Goal: Task Accomplishment & Management: Manage account settings

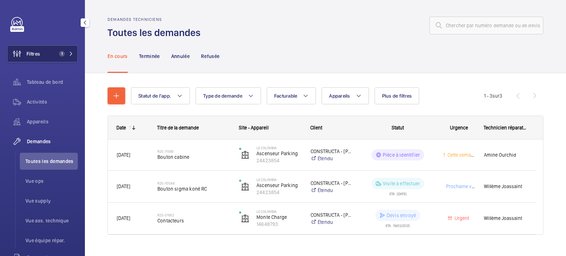
click at [41, 59] on button "Filtres 1" at bounding box center [42, 53] width 71 height 17
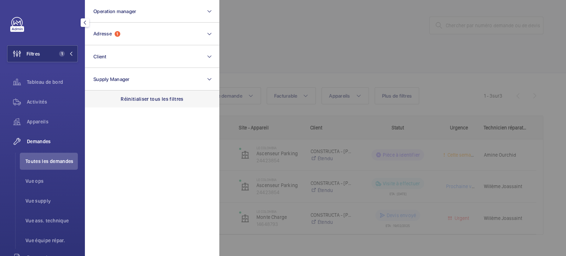
click at [136, 100] on p "Réinitialiser tous les filtres" at bounding box center [152, 98] width 63 height 7
click at [319, 39] on div at bounding box center [502, 128] width 566 height 256
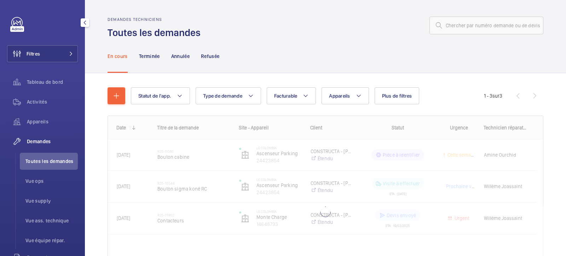
click at [16, 24] on link at bounding box center [16, 22] width 11 height 11
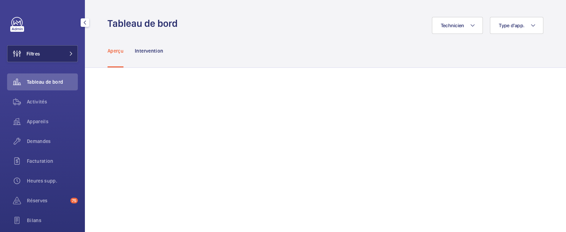
click at [63, 58] on button "Filtres" at bounding box center [42, 53] width 71 height 17
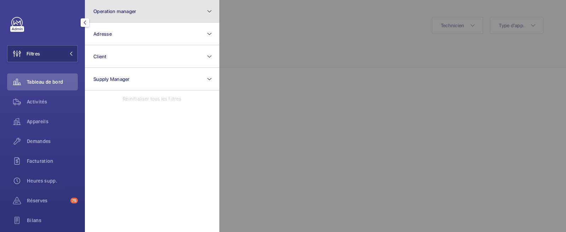
click at [139, 14] on button "Operation manager" at bounding box center [152, 11] width 134 height 23
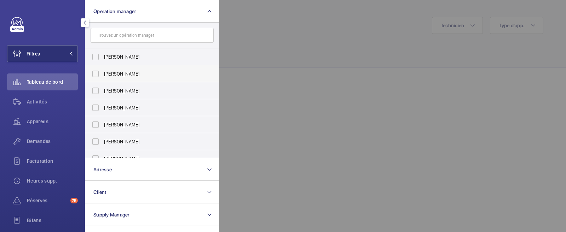
click at [91, 72] on label "[PERSON_NAME]" at bounding box center [146, 73] width 123 height 17
click at [91, 72] on input "[PERSON_NAME]" at bounding box center [95, 74] width 14 height 14
checkbox input "true"
click at [264, 65] on div at bounding box center [502, 116] width 566 height 232
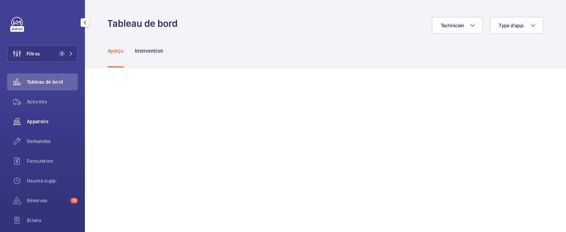
click at [40, 120] on span "Appareils" at bounding box center [52, 121] width 51 height 7
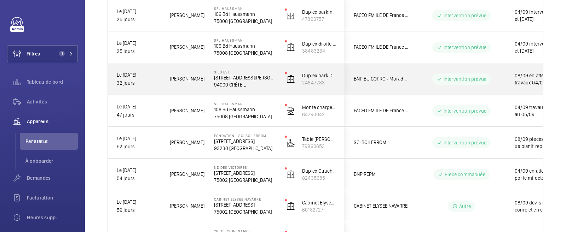
scroll to position [0, 134]
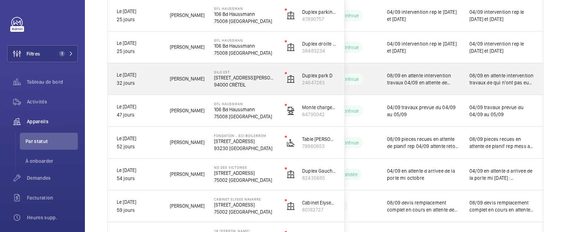
click at [505, 83] on span "08/09 en attente intervention travaux de qui n'ont pas eu lieu le 5 mess a [PER…" at bounding box center [501, 79] width 65 height 14
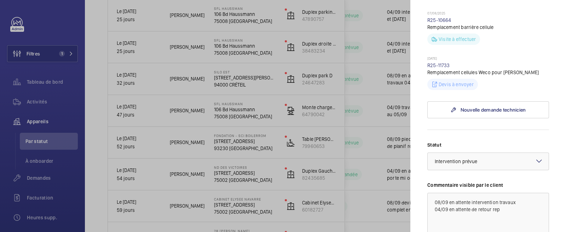
scroll to position [398, 0]
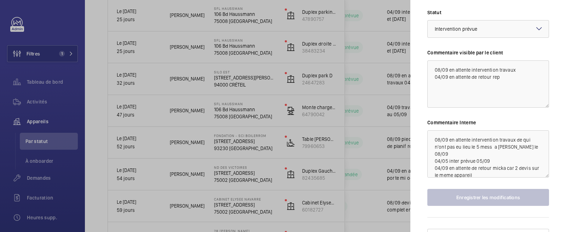
click at [384, 135] on div at bounding box center [283, 116] width 566 height 232
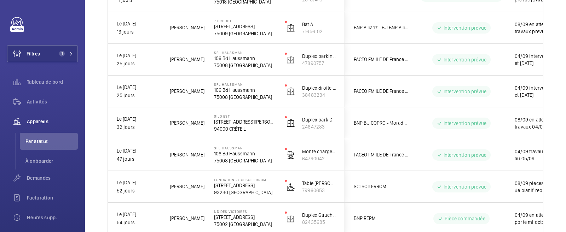
scroll to position [479, 0]
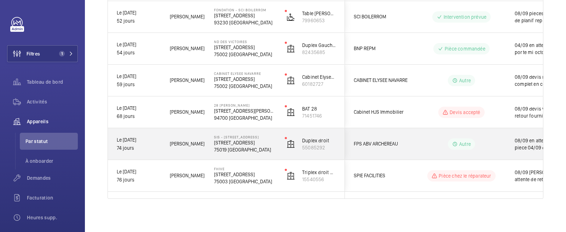
click at [239, 147] on p "75019 [GEOGRAPHIC_DATA]" at bounding box center [245, 149] width 62 height 7
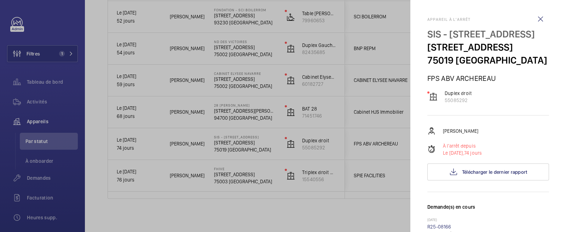
scroll to position [176, 0]
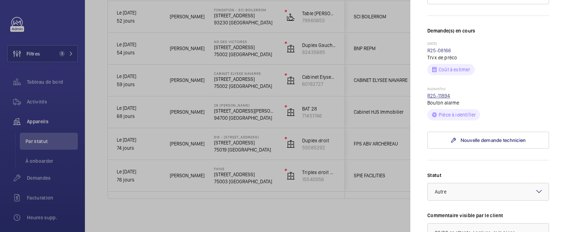
click at [444, 99] on link "R25-11894" at bounding box center [438, 96] width 23 height 6
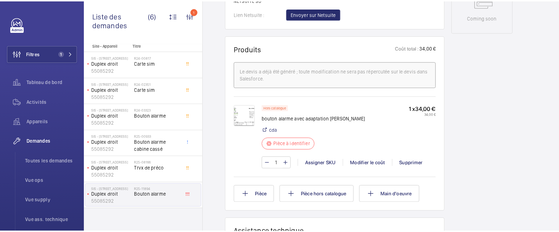
scroll to position [398, 0]
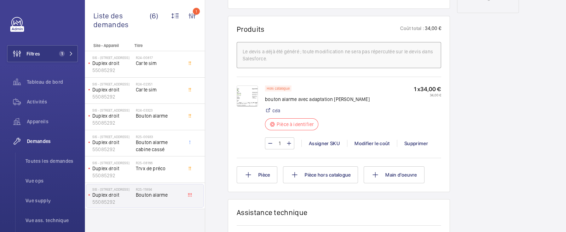
click at [247, 97] on img at bounding box center [247, 96] width 21 height 21
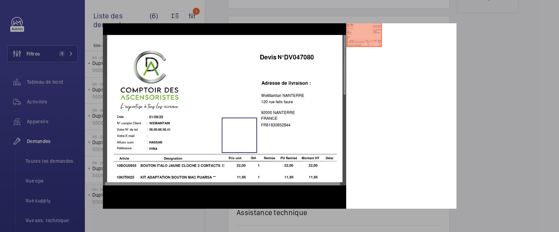
scroll to position [6, 0]
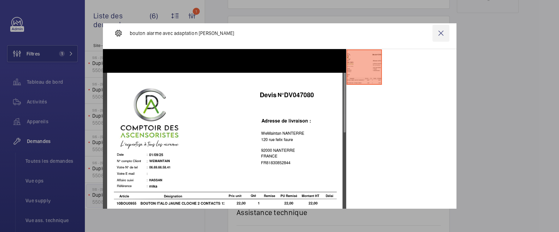
click at [434, 35] on wm-front-icon-button at bounding box center [440, 33] width 17 height 17
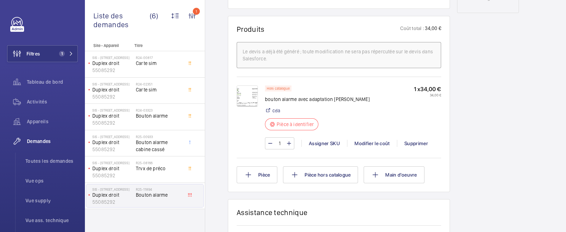
click at [248, 96] on img at bounding box center [247, 96] width 21 height 21
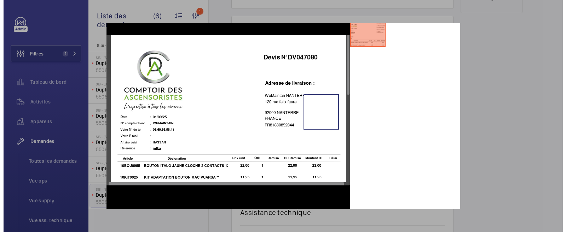
scroll to position [50, 0]
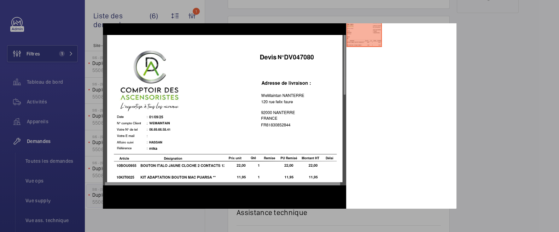
click at [492, 46] on div at bounding box center [279, 116] width 559 height 232
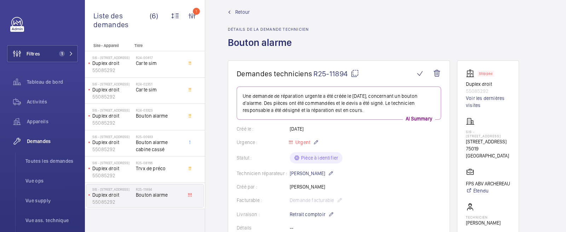
scroll to position [0, 0]
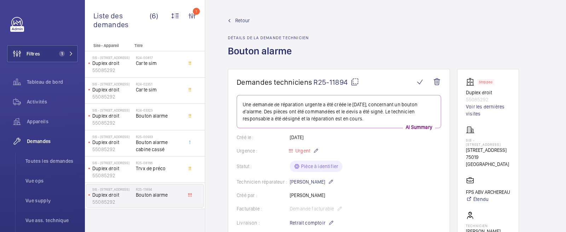
click at [245, 21] on span "Retour" at bounding box center [242, 20] width 14 height 7
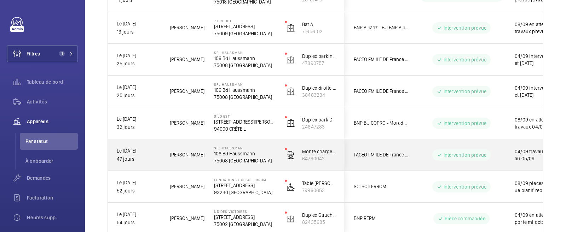
scroll to position [353, 0]
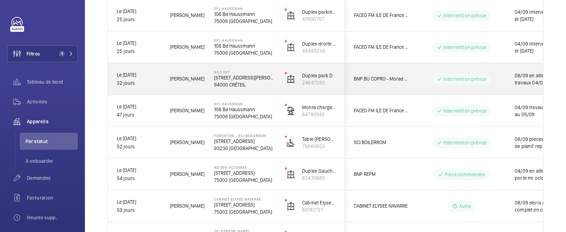
click at [247, 83] on p "94000 CRÉTEIL" at bounding box center [245, 84] width 62 height 7
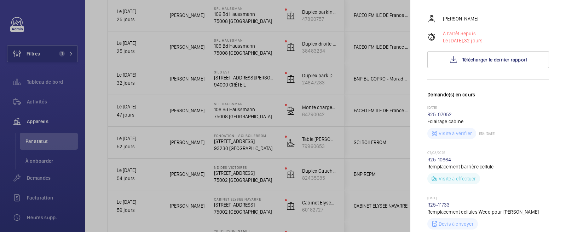
scroll to position [88, 0]
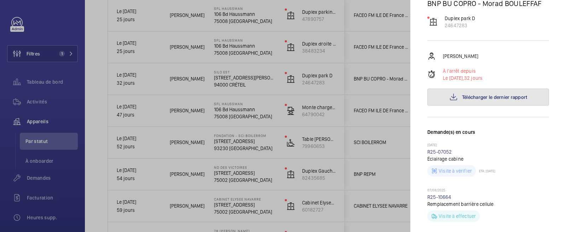
click at [474, 94] on span "Télécharger le dernier rapport" at bounding box center [494, 97] width 65 height 6
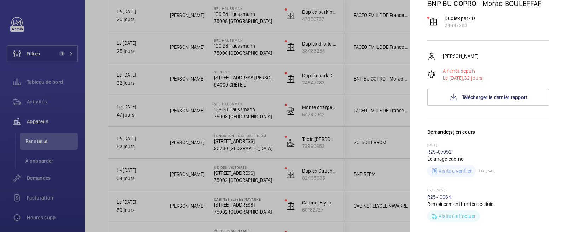
click at [283, 131] on div at bounding box center [283, 116] width 566 height 232
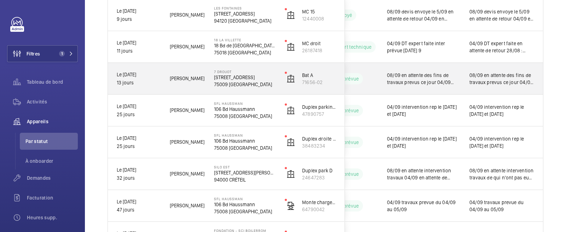
scroll to position [0, 134]
click at [517, 82] on span "08/09 en attente des fins de travaux prevus ce jour 04/09 travaux prevus le [DA…" at bounding box center [501, 79] width 65 height 14
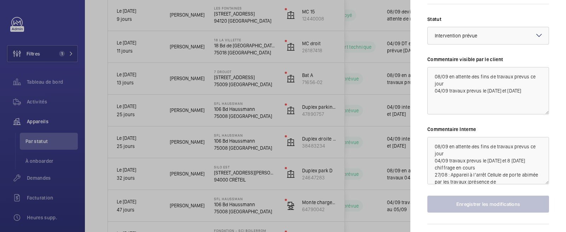
scroll to position [398, 0]
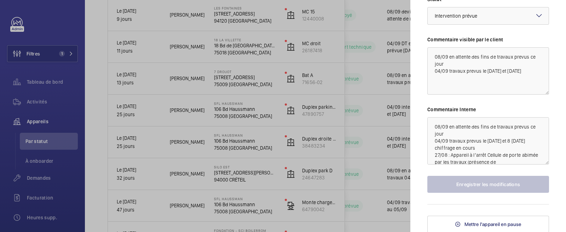
click at [392, 146] on div at bounding box center [283, 116] width 566 height 232
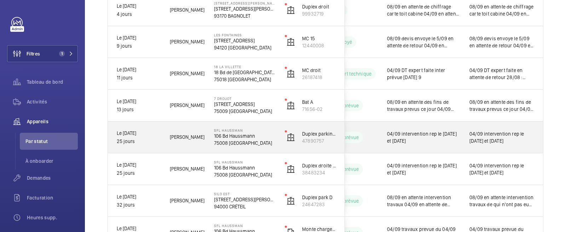
scroll to position [214, 0]
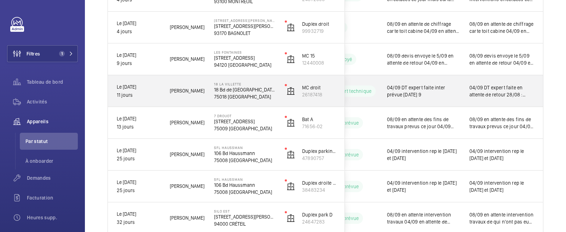
click at [479, 90] on span "04/09 DT expert faite en attente de retour 28/08 : demande d'expert faite - app…" at bounding box center [501, 91] width 65 height 14
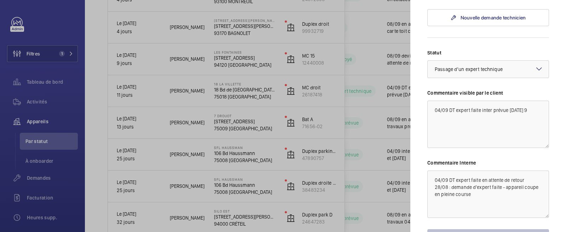
scroll to position [307, 0]
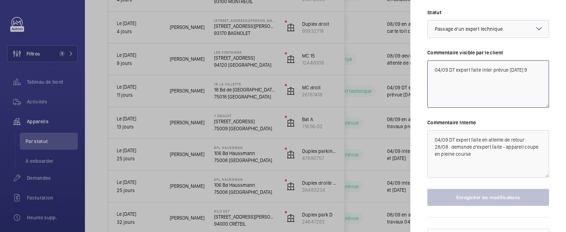
drag, startPoint x: 448, startPoint y: 55, endPoint x: 526, endPoint y: 81, distance: 82.2
click at [526, 81] on textarea "04/09 DT expert faite inter prévue [DATE] 9" at bounding box center [488, 83] width 122 height 47
click at [525, 130] on textarea "04/09 DT expert faite en attente de retour 28/08 : demande d'expert faite - app…" at bounding box center [488, 153] width 122 height 47
click at [498, 66] on textarea "04/09 DT expert faite inter prévue [DATE] 9" at bounding box center [488, 83] width 122 height 47
click at [336, 65] on div at bounding box center [283, 116] width 566 height 232
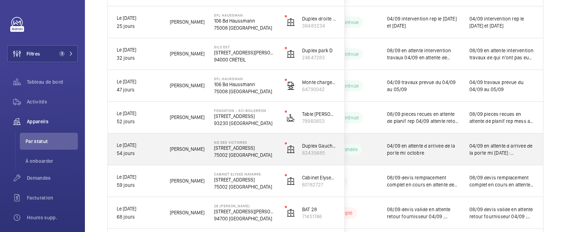
scroll to position [391, 0]
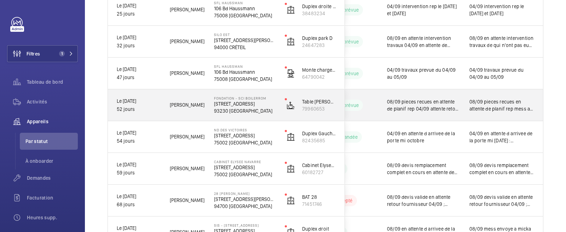
click at [261, 115] on div "Fondation - SCI BOILERROM [STREET_ADDRESS]" at bounding box center [240, 105] width 70 height 32
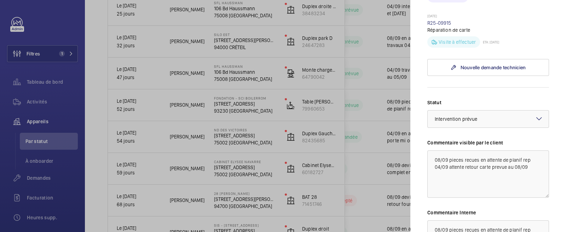
scroll to position [246, 0]
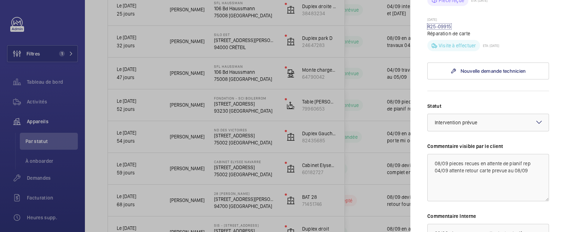
drag, startPoint x: 440, startPoint y: 52, endPoint x: 403, endPoint y: 73, distance: 42.0
click at [439, 29] on link "R25-09915" at bounding box center [439, 27] width 24 height 6
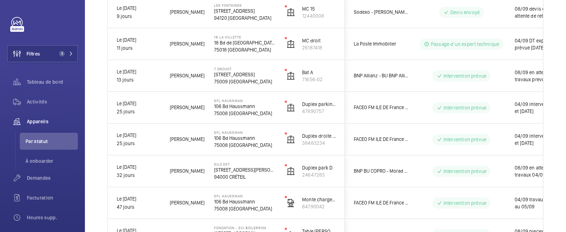
scroll to position [342, 0]
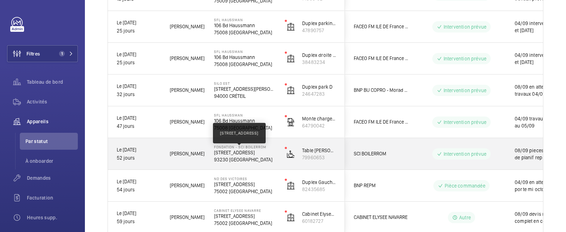
click at [240, 155] on p "[STREET_ADDRESS]" at bounding box center [245, 152] width 62 height 7
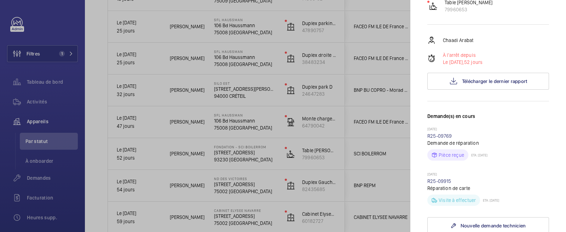
scroll to position [133, 0]
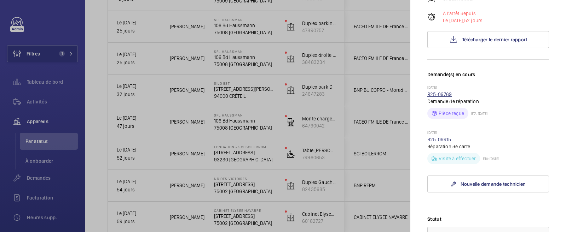
click at [440, 97] on link "R25-09769" at bounding box center [439, 95] width 25 height 6
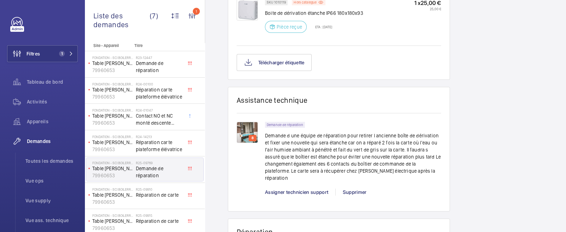
scroll to position [663, 0]
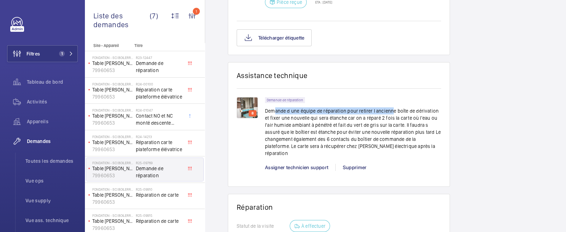
drag, startPoint x: 274, startPoint y: 109, endPoint x: 394, endPoint y: 109, distance: 119.5
click at [394, 110] on p "Demande d une équipe de réparation pour retirer l ancienne boîte de dérivation …" at bounding box center [353, 132] width 176 height 50
click at [391, 97] on div "Demande de réparation Demande d une équipe de réparation pour retirer l ancienn…" at bounding box center [353, 129] width 176 height 64
drag, startPoint x: 414, startPoint y: 146, endPoint x: 264, endPoint y: 133, distance: 150.8
click at [264, 133] on div "8 Demande de réparation Demande d une équipe de réparation pour retirer l ancie…" at bounding box center [339, 137] width 204 height 81
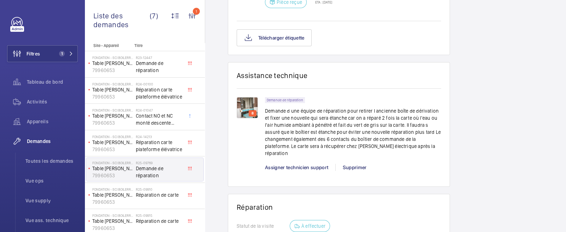
click at [325, 130] on p "Demande d une équipe de réparation pour retirer l ancienne boîte de dérivation …" at bounding box center [353, 132] width 176 height 50
click at [398, 136] on p "Demande d une équipe de réparation pour retirer l ancienne boîte de dérivation …" at bounding box center [353, 132] width 176 height 50
click at [410, 146] on p "Demande d une équipe de réparation pour retirer l ancienne boîte de dérivation …" at bounding box center [353, 132] width 176 height 50
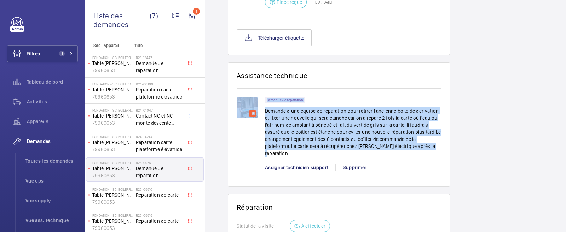
drag, startPoint x: 417, startPoint y: 149, endPoint x: 262, endPoint y: 111, distance: 159.3
click at [262, 111] on div "8 Demande de réparation Demande d une équipe de réparation pour retirer l ancie…" at bounding box center [339, 137] width 204 height 81
click at [367, 100] on div "Demande de réparation Demande d une équipe de réparation pour retirer l ancienn…" at bounding box center [353, 129] width 176 height 64
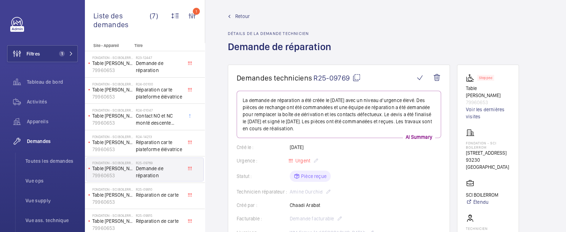
scroll to position [0, 0]
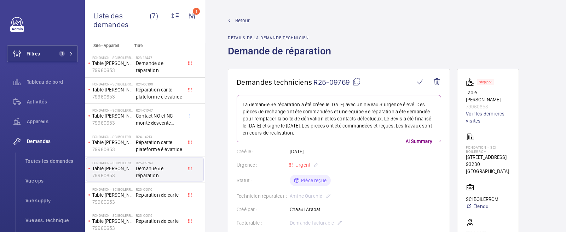
click at [238, 20] on span "Retour" at bounding box center [242, 20] width 14 height 7
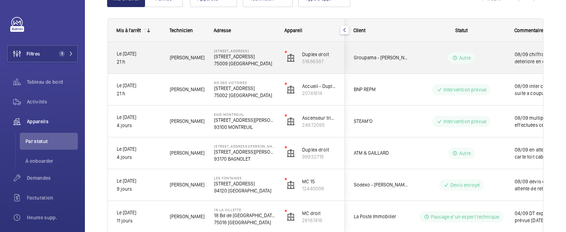
scroll to position [0, 134]
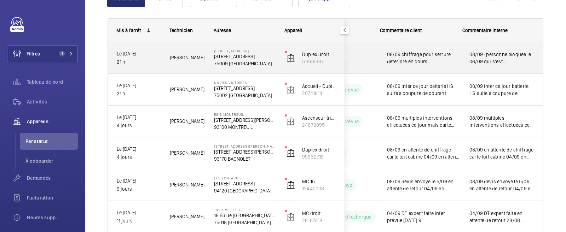
click at [494, 56] on span "08/09 : personne bloquee le 06/09 qui s'est desincarceree tt seul et a endommag…" at bounding box center [501, 58] width 65 height 14
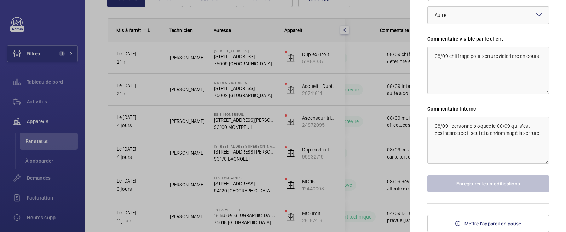
scroll to position [320, 0]
drag, startPoint x: 475, startPoint y: 66, endPoint x: 448, endPoint y: 56, distance: 28.8
click at [448, 56] on textarea "08/09 chiffrage pour serrure deteriore en cours" at bounding box center [488, 70] width 122 height 47
drag, startPoint x: 460, startPoint y: 145, endPoint x: 451, endPoint y: 125, distance: 22.2
click at [451, 125] on textarea "08/09 : personne bloquee le 06/09 qui s'est desincarceree tt seul et a endommag…" at bounding box center [488, 140] width 122 height 47
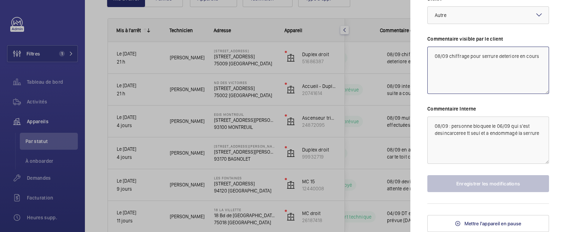
click at [465, 88] on textarea "08/09 chiffrage pour serrure deteriore en cours" at bounding box center [488, 70] width 122 height 47
click at [374, 85] on div at bounding box center [283, 116] width 566 height 232
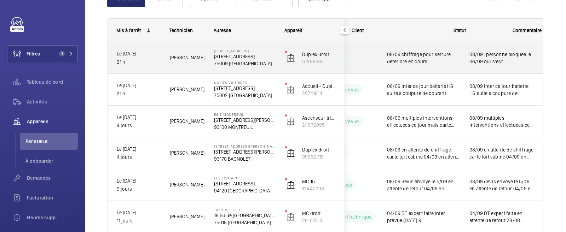
scroll to position [0, 0]
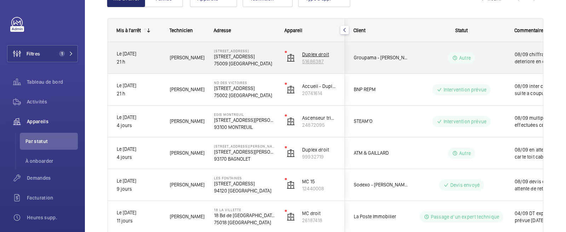
click at [320, 59] on p "51686387" at bounding box center [319, 61] width 34 height 7
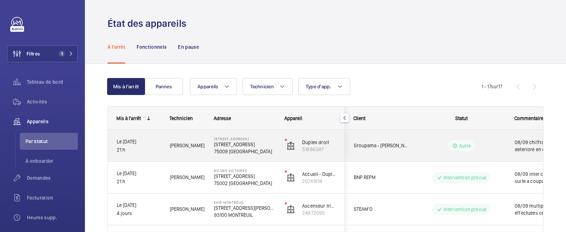
click at [391, 145] on span "Groupama - [PERSON_NAME]" at bounding box center [381, 146] width 54 height 8
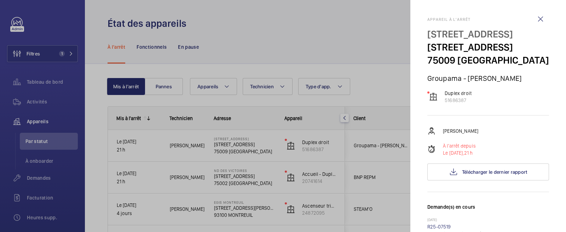
scroll to position [44, 0]
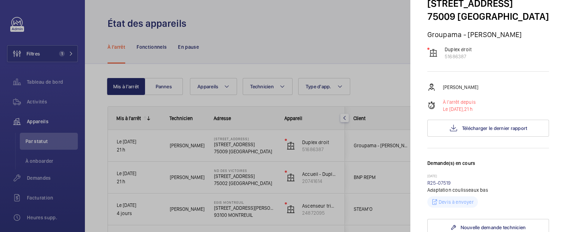
click at [254, 155] on div at bounding box center [283, 116] width 566 height 232
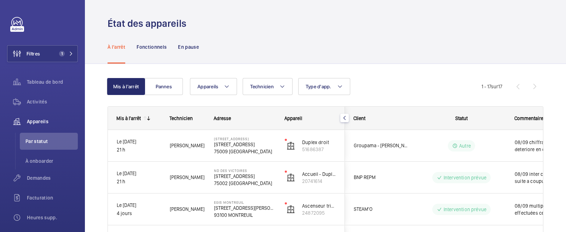
scroll to position [0, 0]
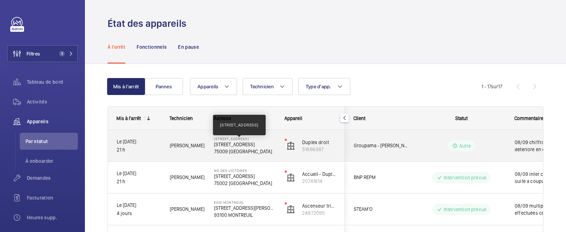
click at [224, 144] on p "[STREET_ADDRESS]" at bounding box center [245, 144] width 62 height 7
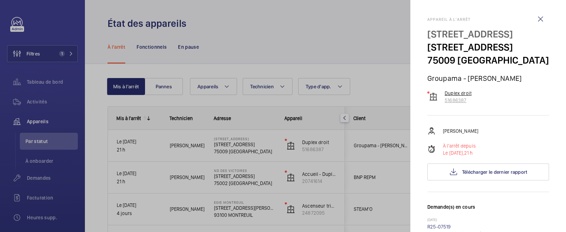
click at [455, 97] on p "Duplex droit" at bounding box center [457, 93] width 27 height 7
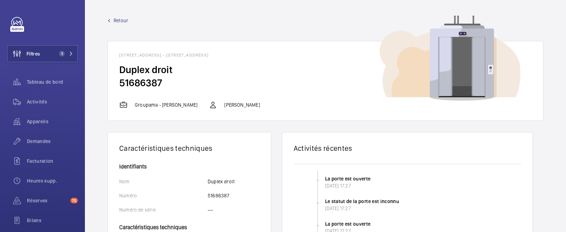
click at [121, 21] on span "Retour" at bounding box center [121, 20] width 14 height 7
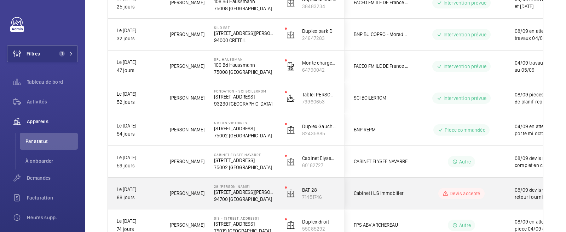
scroll to position [0, 134]
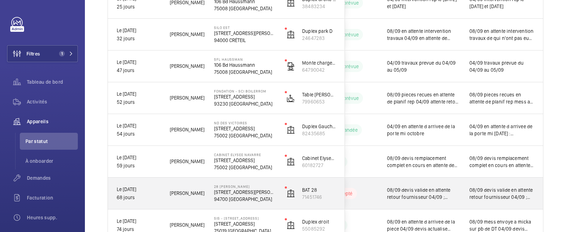
click at [476, 190] on span "08/09 devis valide en attente retour fournisseur 04/09 ; travaux de remise en e…" at bounding box center [501, 194] width 65 height 14
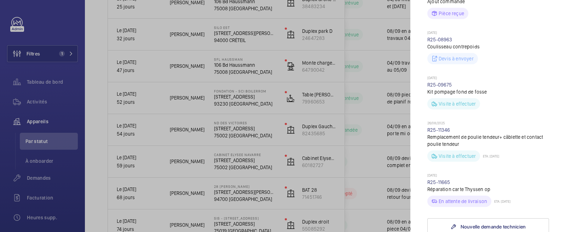
scroll to position [309, 0]
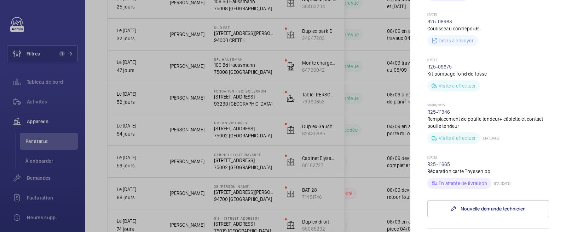
drag, startPoint x: 520, startPoint y: 169, endPoint x: 494, endPoint y: 168, distance: 26.2
click at [495, 175] on div "En attente de livraison ETA: [DATE]" at bounding box center [488, 182] width 122 height 14
click at [350, 164] on div at bounding box center [283, 116] width 566 height 232
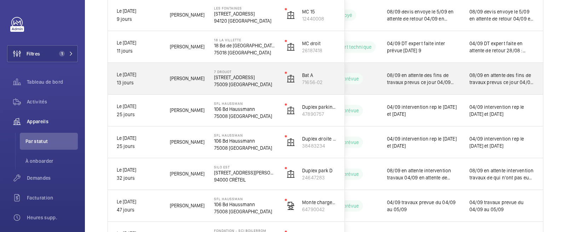
scroll to position [214, 0]
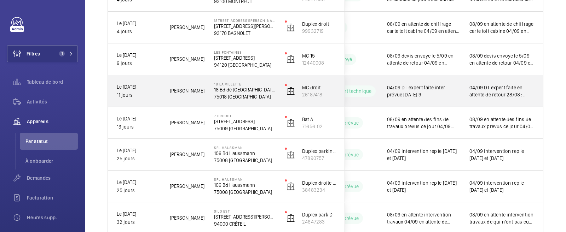
click at [397, 90] on span "04/09 DT expert faite inter prévue [DATE] 9" at bounding box center [423, 91] width 73 height 14
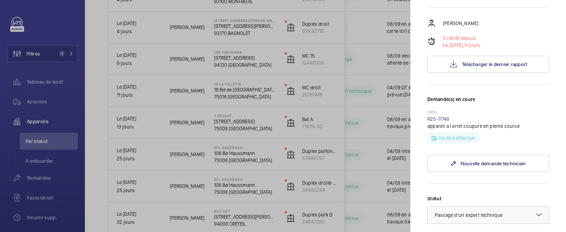
scroll to position [133, 0]
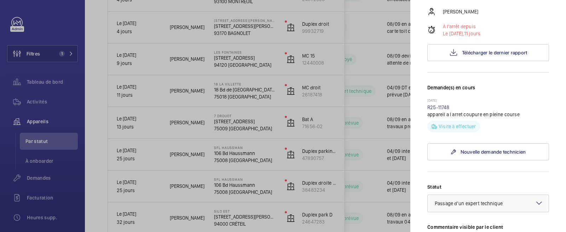
click at [263, 136] on div at bounding box center [283, 116] width 566 height 232
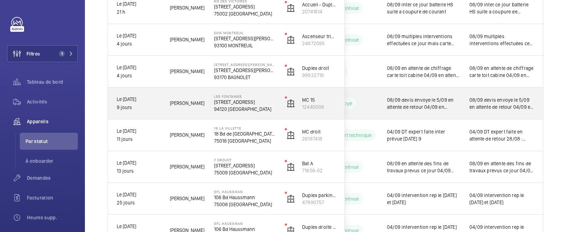
scroll to position [126, 0]
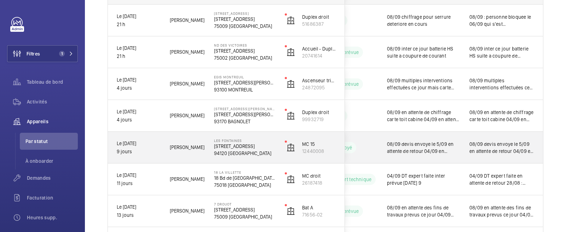
click at [496, 149] on span "08/09 devis envoye le 5/09 en attente de retour 04/09 en attente de retour chif…" at bounding box center [501, 148] width 65 height 14
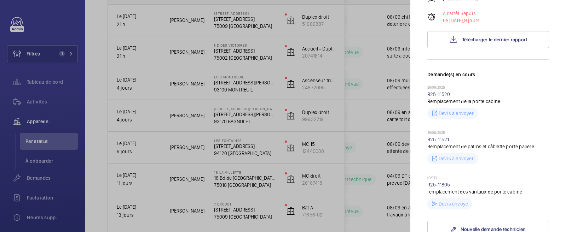
scroll to position [176, 0]
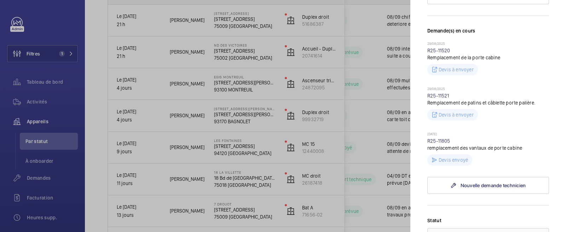
click at [353, 159] on div at bounding box center [283, 116] width 566 height 232
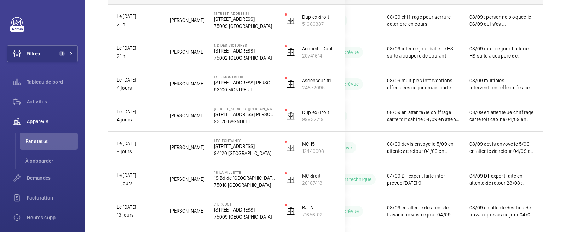
scroll to position [0, 0]
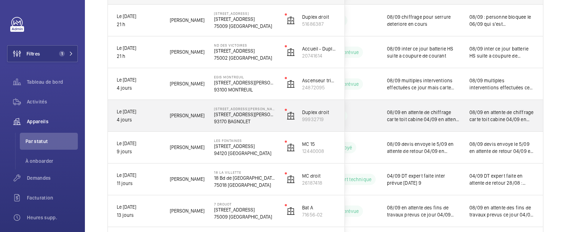
click at [485, 115] on span "08/09 en attente de chiffrage carte toit cabine 04/09 en attente de chiffrage c…" at bounding box center [501, 116] width 65 height 14
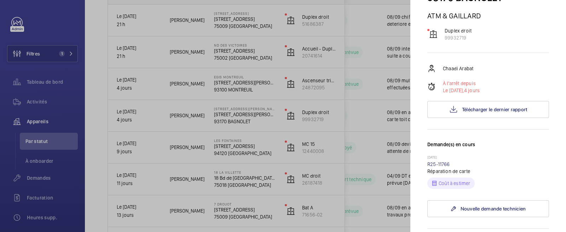
scroll to position [88, 0]
click at [442, 162] on link "R25-11766" at bounding box center [438, 165] width 23 height 6
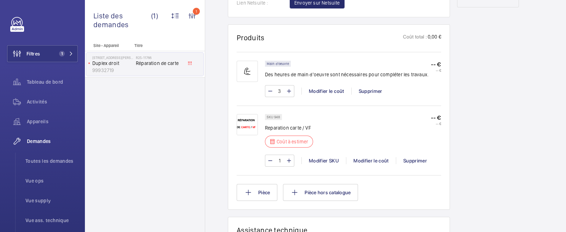
scroll to position [442, 0]
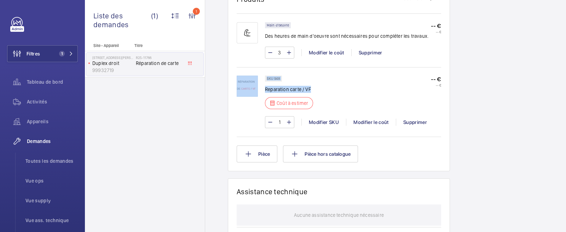
drag, startPoint x: 330, startPoint y: 92, endPoint x: 260, endPoint y: 88, distance: 70.5
click at [260, 88] on div "SKU 948 Reparation carte / VF Coût à estimer -- € -- € 1 Modifier SKU Modifier …" at bounding box center [339, 106] width 204 height 60
click at [342, 89] on div "SKU 948 Reparation carte / VF Coût à estimer -- € -- €" at bounding box center [353, 95] width 176 height 38
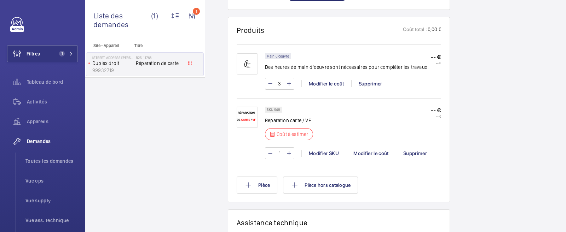
scroll to position [398, 0]
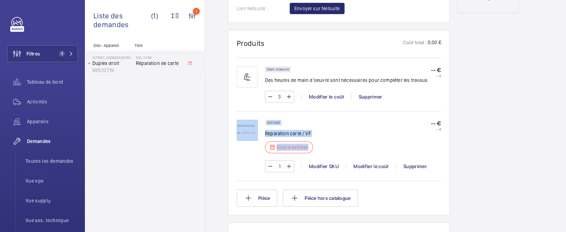
drag, startPoint x: 232, startPoint y: 114, endPoint x: 324, endPoint y: 148, distance: 98.5
click at [324, 148] on wm-front-card "Produits Coût total : 0,00 € Main d'oeuvre Des heures de main d'oeuvre sont néc…" at bounding box center [339, 123] width 222 height 186
click at [324, 148] on div "SKU 948 Reparation carte / VF Coût à estimer -- € -- €" at bounding box center [353, 139] width 176 height 38
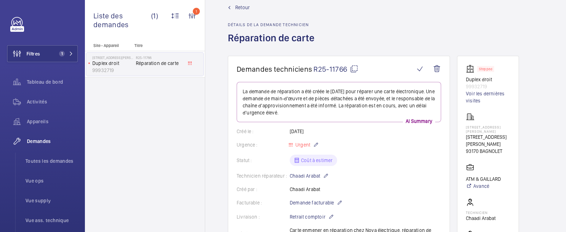
scroll to position [0, 0]
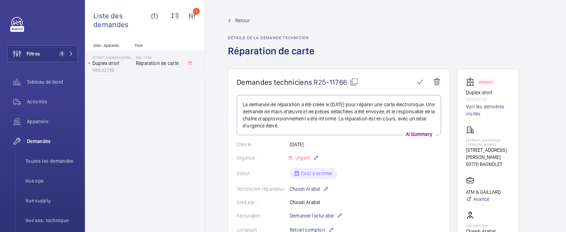
click at [243, 19] on span "Retour" at bounding box center [242, 20] width 14 height 7
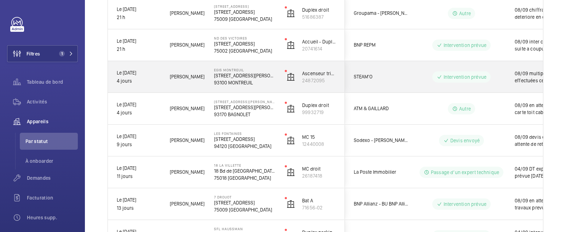
scroll to position [0, 134]
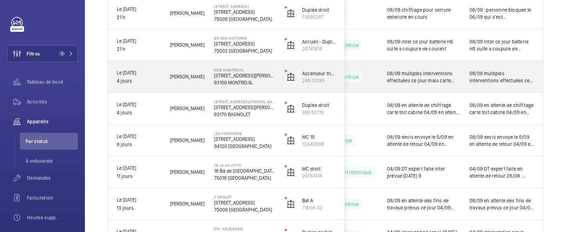
click at [491, 81] on span "08/09 multiples interventions effectuées ce jour mais carte non fonctionnelle e…" at bounding box center [501, 77] width 65 height 14
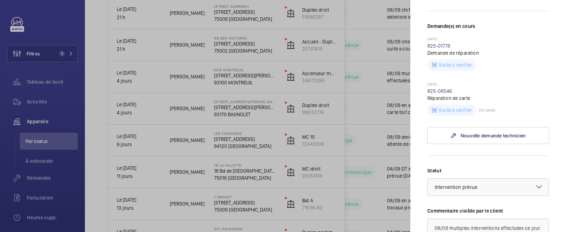
scroll to position [176, 0]
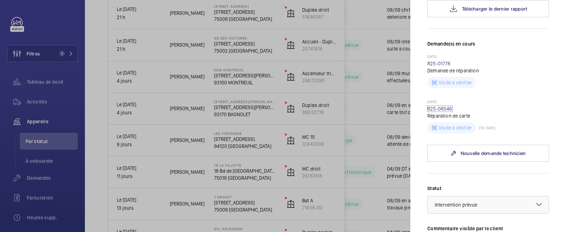
drag, startPoint x: 445, startPoint y: 95, endPoint x: 396, endPoint y: 127, distance: 58.3
click at [444, 106] on link "R25-08546" at bounding box center [439, 109] width 25 height 6
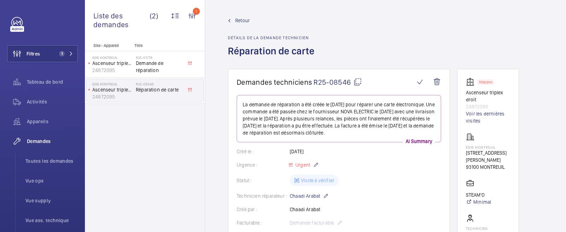
click at [238, 22] on span "Retour" at bounding box center [242, 20] width 14 height 7
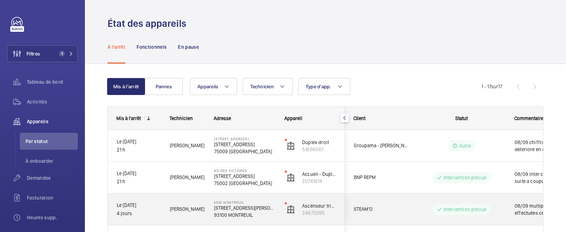
scroll to position [44, 0]
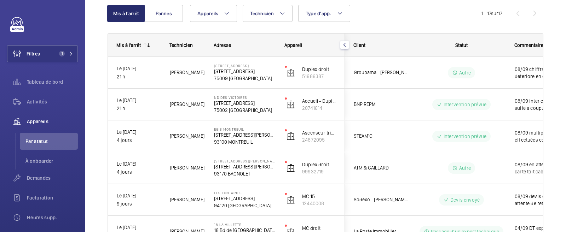
scroll to position [37, 0]
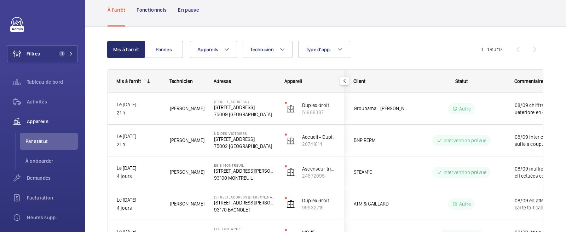
click at [373, 45] on div "Appareils Technicien Type d'app. Plus de filtres Réinitialiser tous les filtres" at bounding box center [335, 49] width 291 height 17
click at [56, 53] on span "1" at bounding box center [60, 54] width 8 height 6
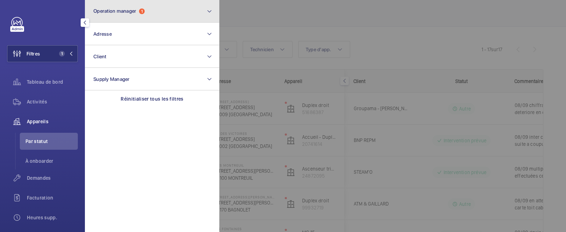
click at [120, 14] on span "Operation manager 1" at bounding box center [118, 11] width 51 height 6
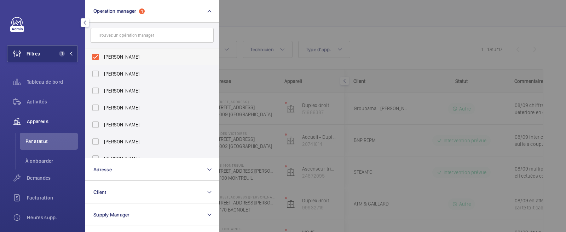
click at [97, 56] on label "[PERSON_NAME]" at bounding box center [146, 56] width 123 height 17
click at [97, 56] on input "[PERSON_NAME]" at bounding box center [95, 57] width 14 height 14
checkbox input "false"
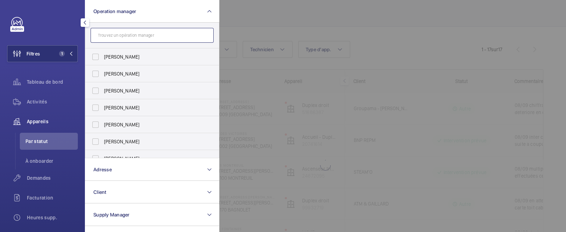
click at [116, 40] on input "text" at bounding box center [152, 35] width 123 height 15
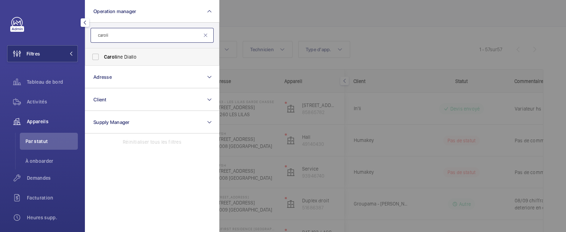
type input "caroli"
click at [99, 54] on label "Caroli ne Diallo" at bounding box center [146, 56] width 123 height 17
click at [99, 54] on input "Caroli ne Diallo" at bounding box center [95, 57] width 14 height 14
checkbox input "true"
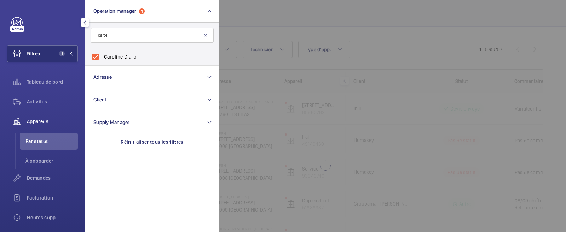
click at [290, 20] on div at bounding box center [502, 116] width 566 height 232
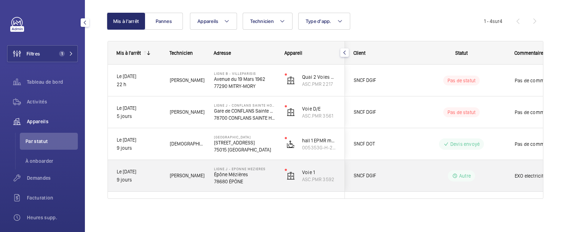
click at [249, 168] on p "LIGNE J - EPONNE MEZIERES" at bounding box center [245, 169] width 62 height 4
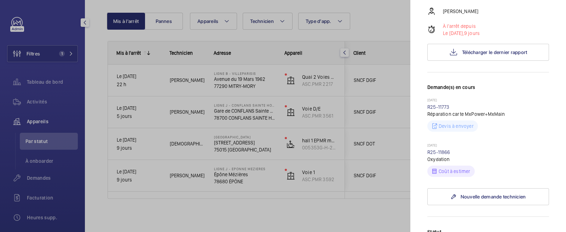
scroll to position [133, 0]
click at [286, 151] on div at bounding box center [283, 116] width 566 height 232
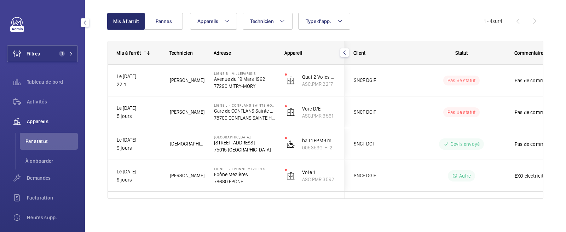
click at [240, 143] on p "[STREET_ADDRESS]" at bounding box center [245, 142] width 62 height 7
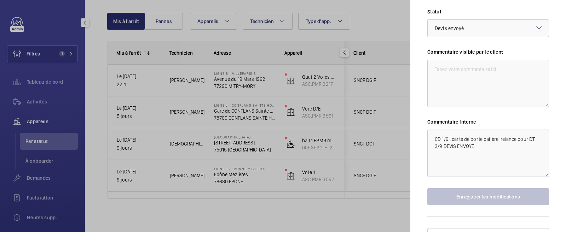
scroll to position [411, 0]
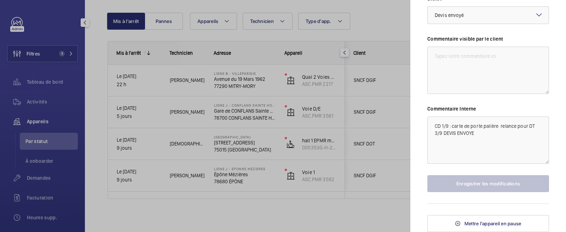
click at [279, 144] on div at bounding box center [283, 116] width 566 height 232
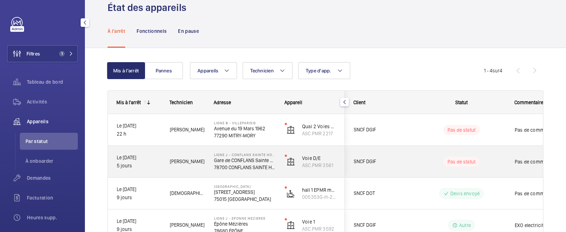
scroll to position [0, 0]
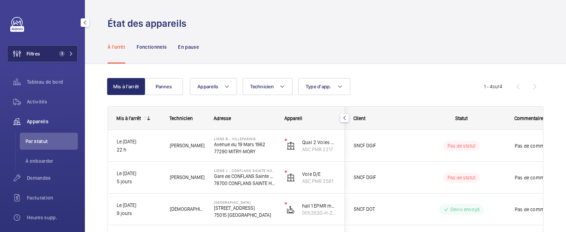
click at [62, 50] on button "Filtres 1" at bounding box center [42, 53] width 71 height 17
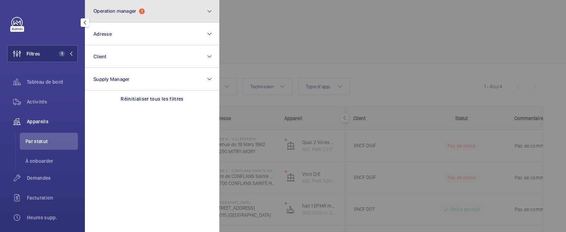
click at [138, 2] on button "Operation manager 1" at bounding box center [152, 11] width 134 height 23
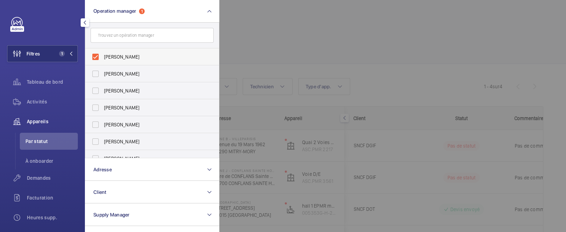
click at [96, 55] on label "[PERSON_NAME]" at bounding box center [146, 56] width 123 height 17
click at [96, 55] on input "[PERSON_NAME]" at bounding box center [95, 57] width 14 height 14
checkbox input "false"
click at [94, 68] on label "[PERSON_NAME]" at bounding box center [146, 73] width 123 height 17
click at [94, 68] on input "[PERSON_NAME]" at bounding box center [95, 74] width 14 height 14
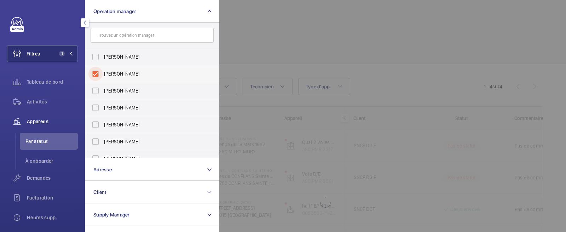
checkbox input "true"
click at [329, 30] on div at bounding box center [502, 116] width 566 height 232
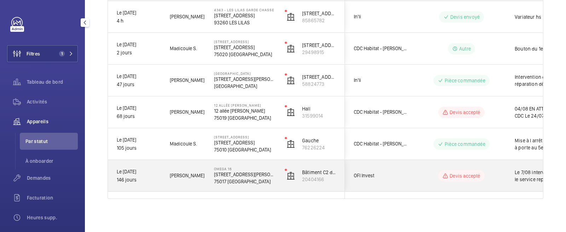
scroll to position [0, 134]
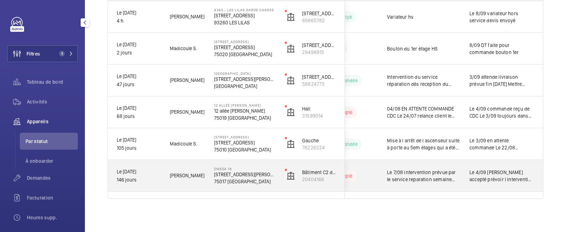
click at [493, 175] on span "Le 4/09 [PERSON_NAME] accepté prévoir l intervention le 3/09 relance client Le …" at bounding box center [501, 176] width 65 height 14
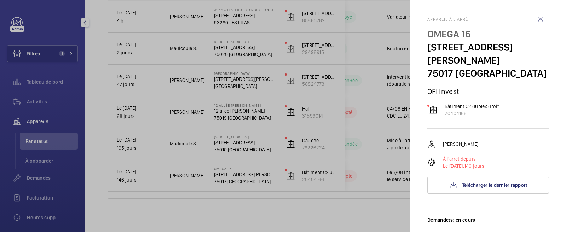
scroll to position [88, 0]
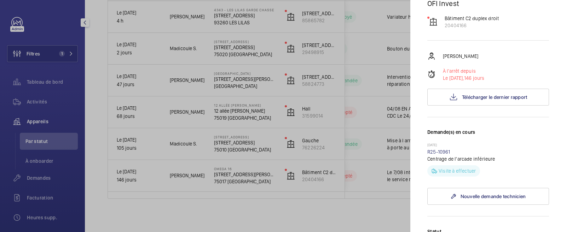
click at [370, 173] on div at bounding box center [283, 116] width 566 height 232
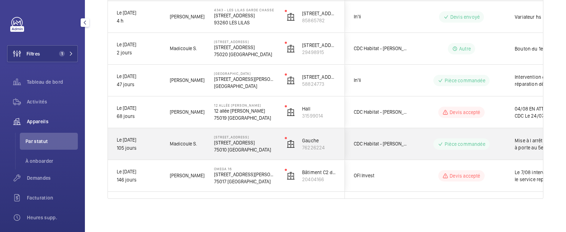
scroll to position [0, 0]
click at [486, 143] on div "Pièce commandée" at bounding box center [461, 144] width 56 height 11
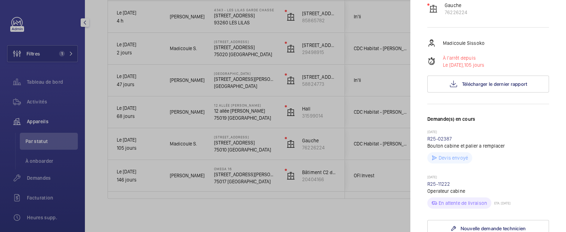
scroll to position [133, 0]
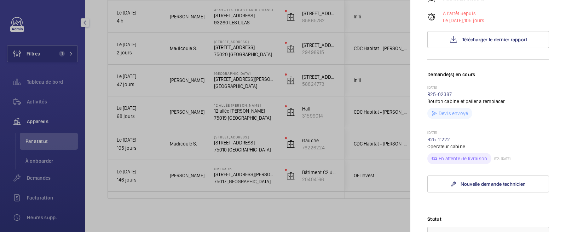
click at [347, 165] on div at bounding box center [283, 116] width 566 height 232
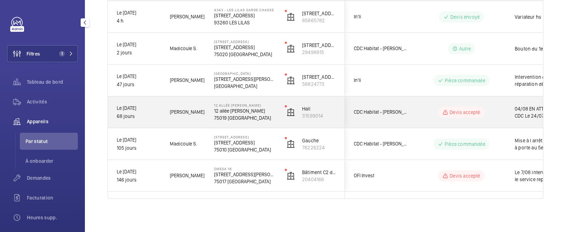
scroll to position [0, 134]
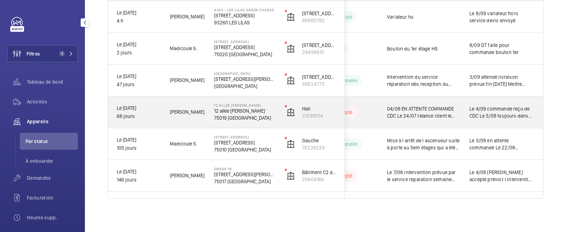
click at [370, 111] on wm-front-pills-cell "Devis accepté" at bounding box center [334, 112] width 88 height 11
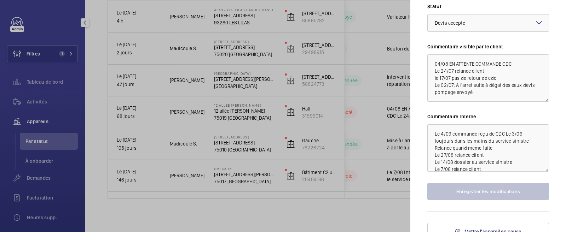
scroll to position [398, 0]
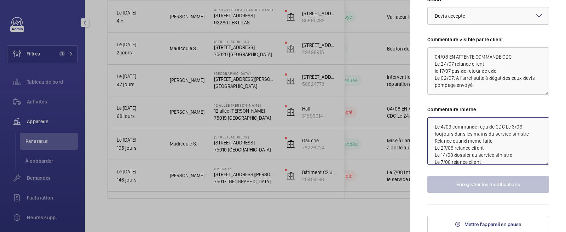
drag, startPoint x: 457, startPoint y: 156, endPoint x: 510, endPoint y: 155, distance: 53.1
click at [510, 155] on textarea "Le 4/09 commande reçu de CDC Le 3/09 toujours dans les mains du service sinistr…" at bounding box center [488, 140] width 122 height 47
click at [487, 159] on textarea "Le 4/09 commande reçu de CDC Le 3/09 toujours dans les mains du service sinistr…" at bounding box center [488, 140] width 122 height 47
click at [371, 110] on div at bounding box center [283, 116] width 566 height 232
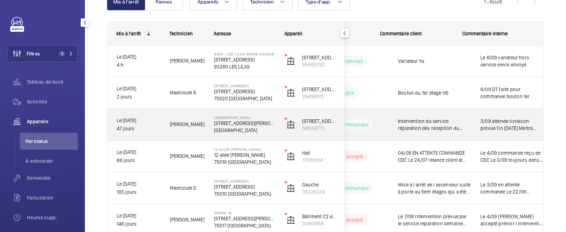
scroll to position [0, 134]
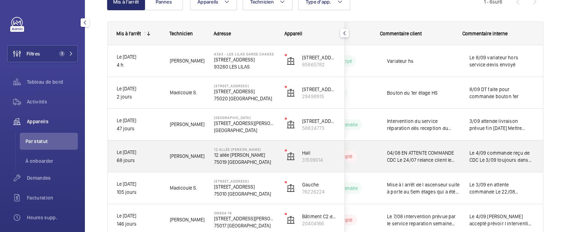
click at [378, 154] on div "04/08 EN ATTENTE COMMANDE CDC Le 24/07 relance client le 17/07 pas de retour de…" at bounding box center [419, 156] width 82 height 30
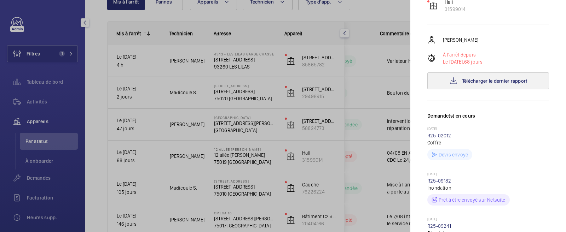
scroll to position [176, 0]
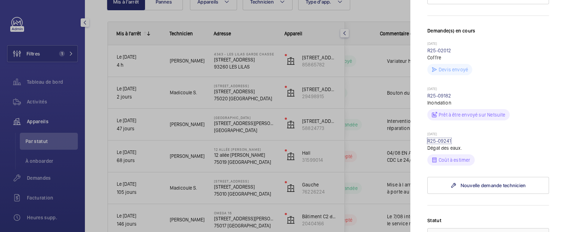
drag, startPoint x: 438, startPoint y: 167, endPoint x: 341, endPoint y: 133, distance: 103.0
click at [438, 144] on link "R25-09241" at bounding box center [439, 141] width 24 height 6
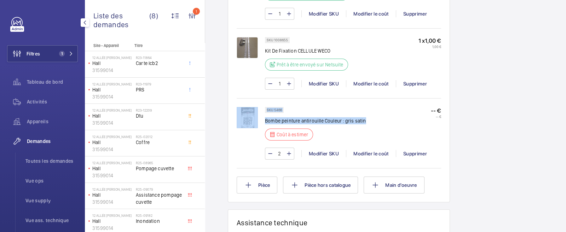
drag, startPoint x: 386, startPoint y: 118, endPoint x: 240, endPoint y: 120, distance: 146.0
click at [240, 120] on div "SKU 5466 Bombe peinture antirouille Couleur : gris satin Coût à estimer -- € --…" at bounding box center [339, 137] width 204 height 60
click at [353, 131] on div "SKU 5466 Bombe peinture antirouille Couleur : gris satin Coût à estimer" at bounding box center [315, 126] width 101 height 38
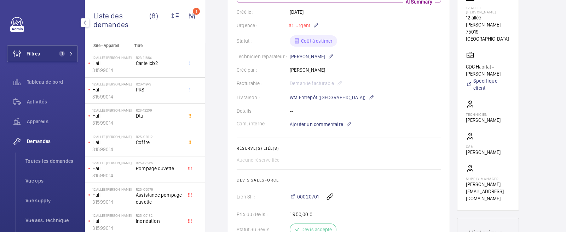
scroll to position [7, 0]
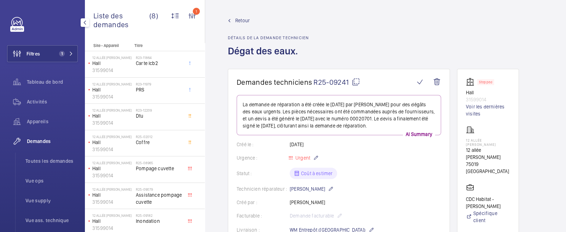
drag, startPoint x: 242, startPoint y: 18, endPoint x: 246, endPoint y: 19, distance: 4.6
click at [242, 19] on span "Retour" at bounding box center [242, 20] width 14 height 7
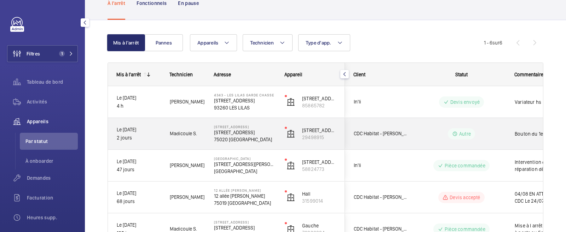
scroll to position [0, 134]
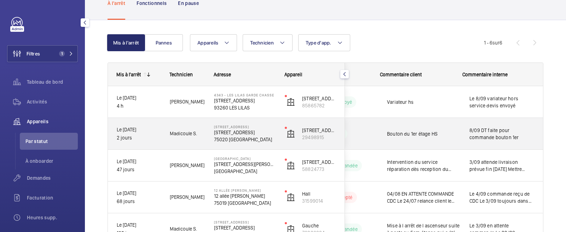
click at [470, 135] on span "8/09 DT faite pour commande bouton 1er" at bounding box center [501, 134] width 65 height 14
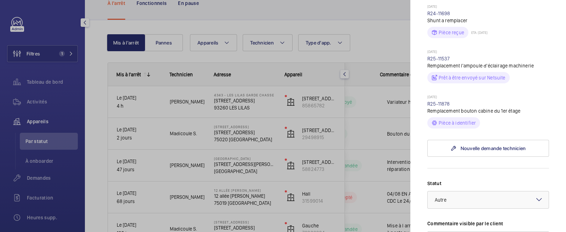
scroll to position [176, 0]
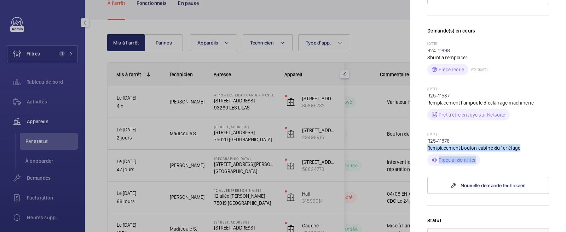
drag, startPoint x: 484, startPoint y: 161, endPoint x: 425, endPoint y: 147, distance: 60.9
click at [425, 147] on mat-sidenav "Appareil à l'arrêt [STREET_ADDRESS] CDC Habitat - [PERSON_NAME] [STREET_ADDRESS…" at bounding box center [488, 116] width 156 height 232
click at [492, 155] on div "Pièce à identifier" at bounding box center [488, 159] width 122 height 14
click at [440, 141] on link "R25-11878" at bounding box center [438, 141] width 23 height 6
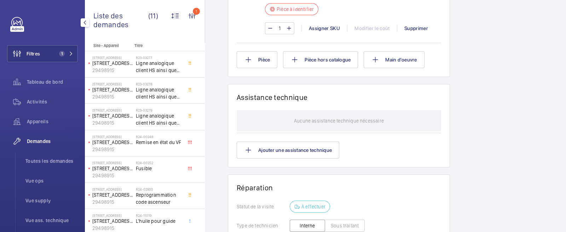
scroll to position [353, 0]
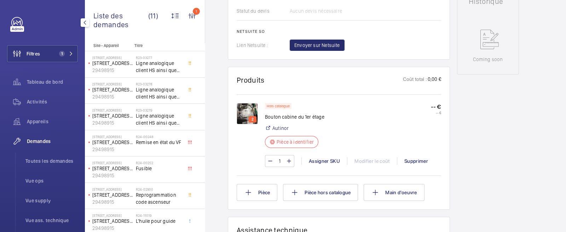
click at [247, 110] on img at bounding box center [247, 113] width 21 height 21
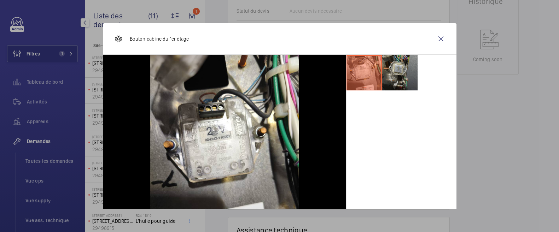
click at [393, 71] on li at bounding box center [399, 72] width 35 height 35
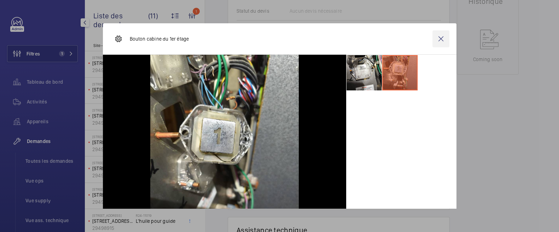
click at [434, 38] on wm-front-icon-button at bounding box center [440, 38] width 17 height 17
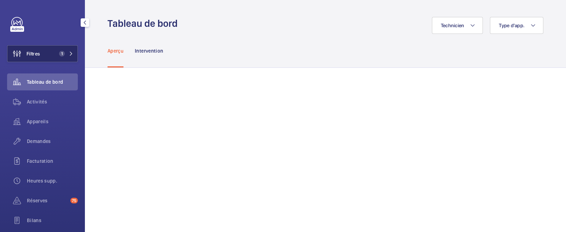
click at [50, 55] on button "Filtres 1" at bounding box center [42, 53] width 71 height 17
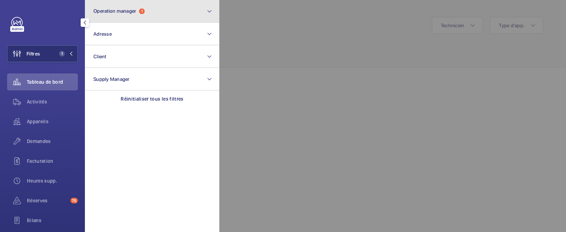
click at [135, 12] on span "Operation manager" at bounding box center [114, 11] width 43 height 6
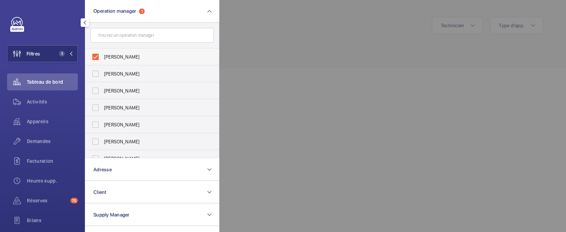
click at [96, 55] on label "[PERSON_NAME]" at bounding box center [146, 56] width 123 height 17
click at [96, 55] on input "[PERSON_NAME]" at bounding box center [95, 57] width 14 height 14
checkbox input "false"
click at [96, 91] on label "[PERSON_NAME]" at bounding box center [146, 90] width 123 height 17
click at [96, 91] on input "[PERSON_NAME]" at bounding box center [95, 91] width 14 height 14
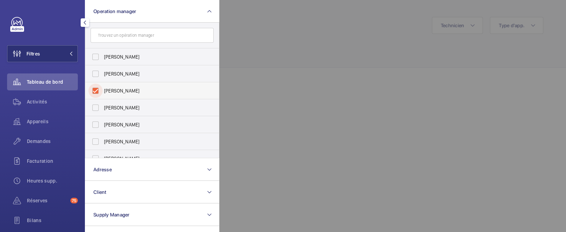
checkbox input "true"
click at [318, 50] on div at bounding box center [502, 116] width 566 height 232
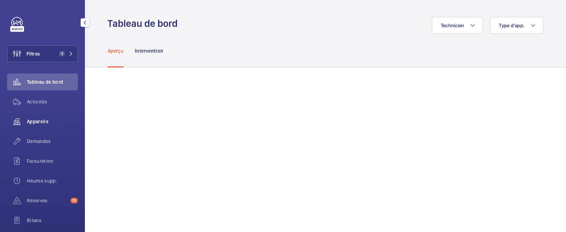
click at [35, 120] on span "Appareils" at bounding box center [52, 121] width 51 height 7
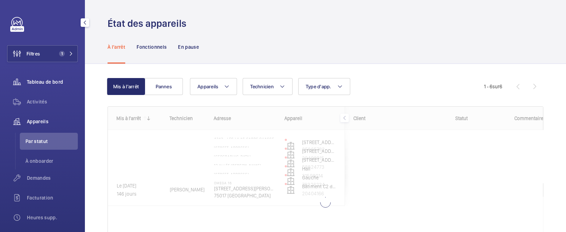
click at [35, 80] on span "Tableau de bord" at bounding box center [52, 81] width 51 height 7
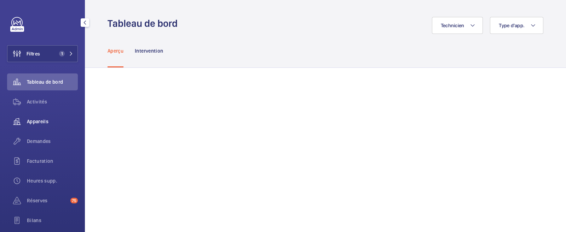
drag, startPoint x: 27, startPoint y: 119, endPoint x: 31, endPoint y: 118, distance: 4.4
click at [27, 120] on wm-front-icon-button at bounding box center [17, 121] width 20 height 17
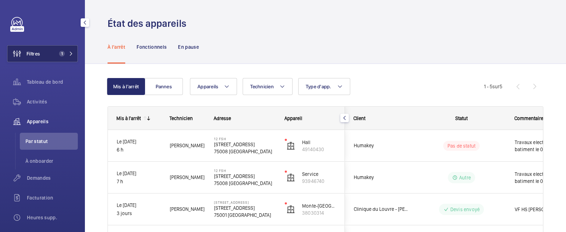
click at [59, 52] on span "1" at bounding box center [62, 54] width 6 height 6
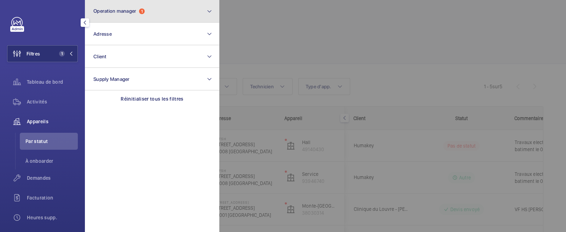
click at [98, 16] on button "Operation manager 1" at bounding box center [152, 11] width 134 height 23
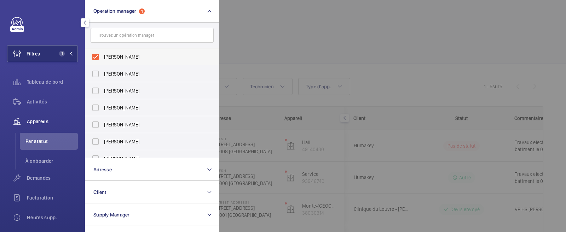
click at [94, 53] on label "[PERSON_NAME]" at bounding box center [146, 56] width 123 height 17
click at [94, 53] on input "[PERSON_NAME]" at bounding box center [95, 57] width 14 height 14
checkbox input "false"
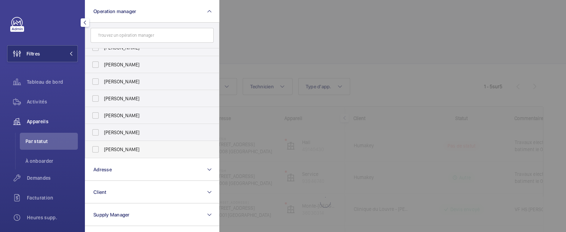
click at [89, 155] on label "[PERSON_NAME]" at bounding box center [146, 149] width 123 height 17
click at [89, 155] on input "[PERSON_NAME]" at bounding box center [95, 150] width 14 height 14
click at [95, 150] on label "[PERSON_NAME]" at bounding box center [146, 149] width 123 height 17
click at [95, 150] on input "[PERSON_NAME]" at bounding box center [95, 150] width 14 height 14
click at [97, 149] on label "[PERSON_NAME]" at bounding box center [146, 149] width 123 height 17
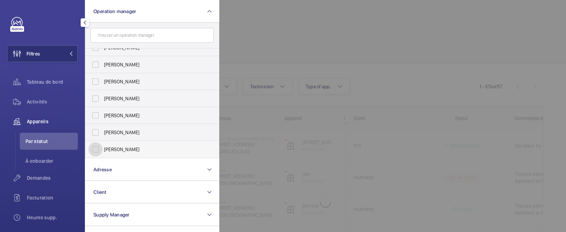
click at [97, 149] on input "[PERSON_NAME]" at bounding box center [95, 150] width 14 height 14
checkbox input "true"
click at [366, 17] on div at bounding box center [502, 116] width 566 height 232
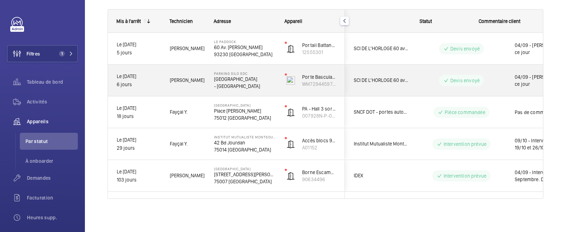
scroll to position [0, 134]
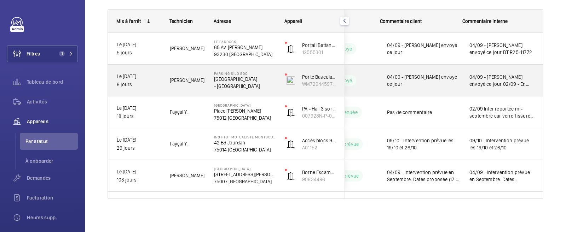
click at [490, 81] on span "04/09 - [PERSON_NAME] envoyé ce jour 02/09 - En attente chiffrage fournisseurs" at bounding box center [501, 81] width 65 height 14
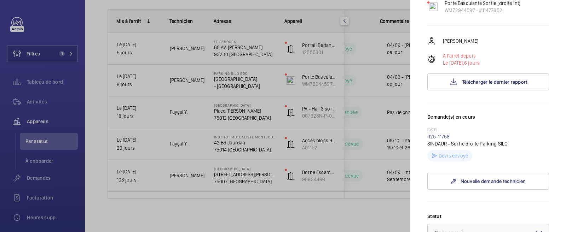
scroll to position [0, 0]
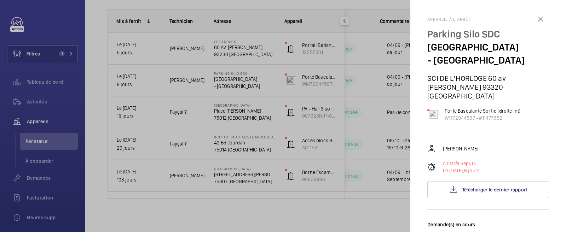
click at [387, 65] on div at bounding box center [283, 116] width 566 height 232
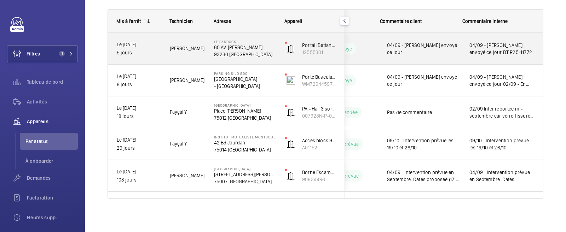
click at [365, 46] on wm-front-pills-cell "Devis envoyé" at bounding box center [334, 48] width 88 height 11
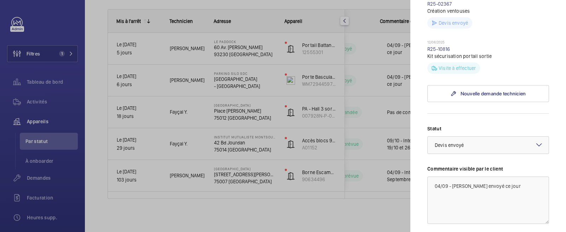
scroll to position [229, 0]
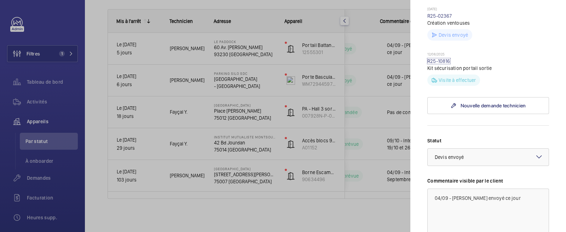
drag, startPoint x: 443, startPoint y: 51, endPoint x: 469, endPoint y: 57, distance: 26.1
click at [443, 58] on link "R25-10816" at bounding box center [438, 61] width 23 height 6
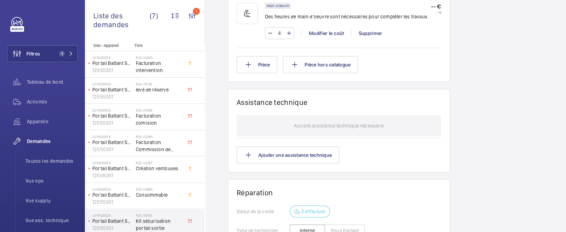
scroll to position [486, 0]
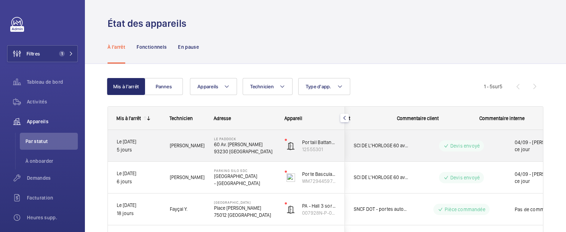
scroll to position [0, 134]
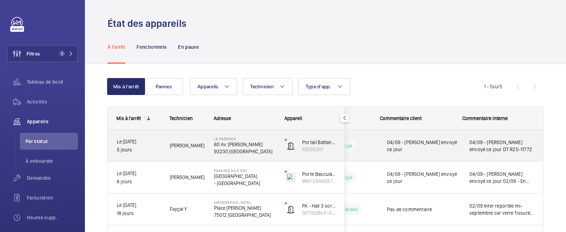
click at [477, 150] on span "04/09 - [PERSON_NAME] envoyé ce jour DT R25-11772" at bounding box center [501, 146] width 65 height 14
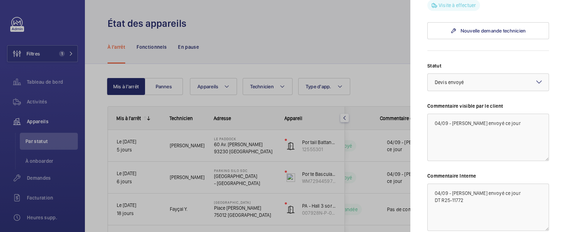
scroll to position [309, 0]
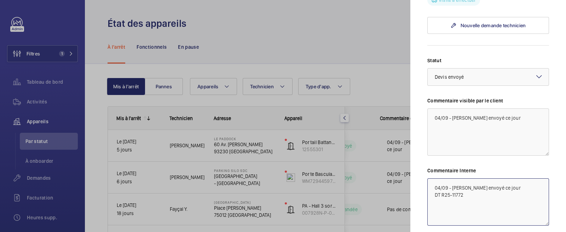
drag, startPoint x: 467, startPoint y: 186, endPoint x: 441, endPoint y: 186, distance: 25.8
click at [441, 186] on textarea "04/09 - [PERSON_NAME] envoyé ce jour DT R25-11772" at bounding box center [488, 202] width 122 height 47
click at [499, 191] on textarea "04/09 - [PERSON_NAME] envoyé ce jour DT R25-11772" at bounding box center [488, 202] width 122 height 47
click at [483, 156] on div "Statut Sélectionnez un statut × Devis envoyé × Commentaire visible par le clien…" at bounding box center [488, 155] width 122 height 197
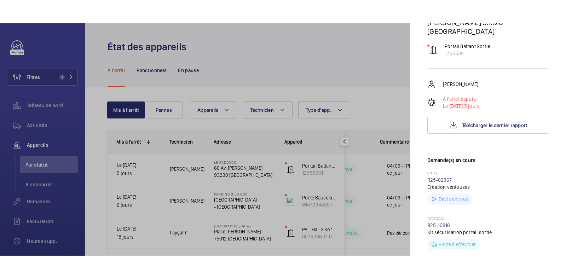
scroll to position [0, 0]
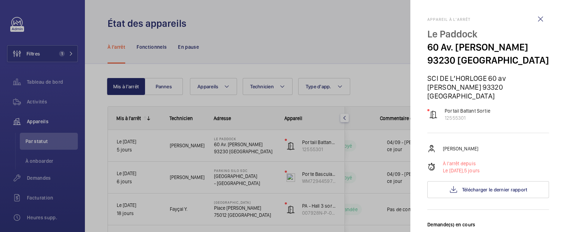
click at [360, 26] on div at bounding box center [283, 116] width 566 height 232
